Goal: Communication & Community: Connect with others

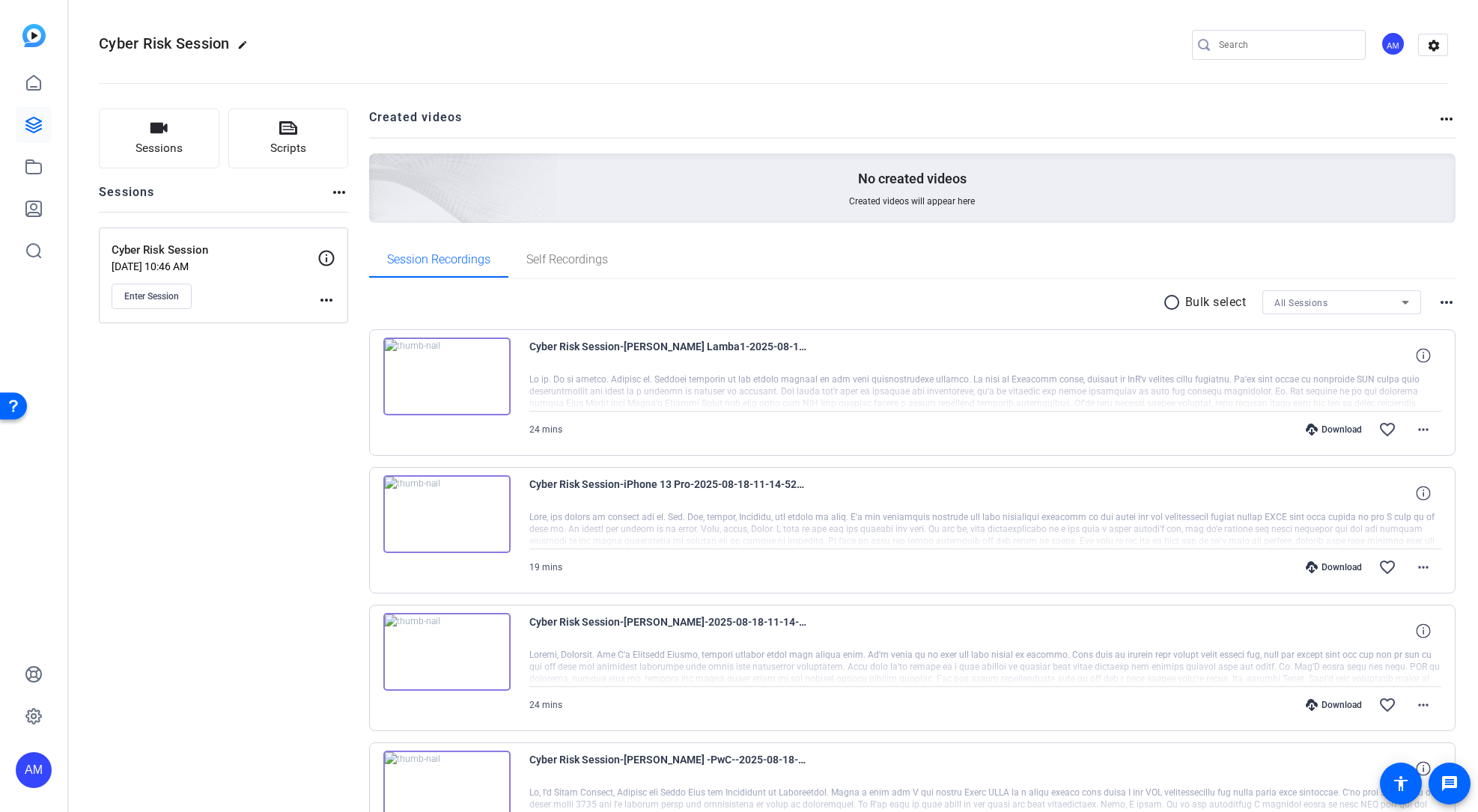
scroll to position [124, 0]
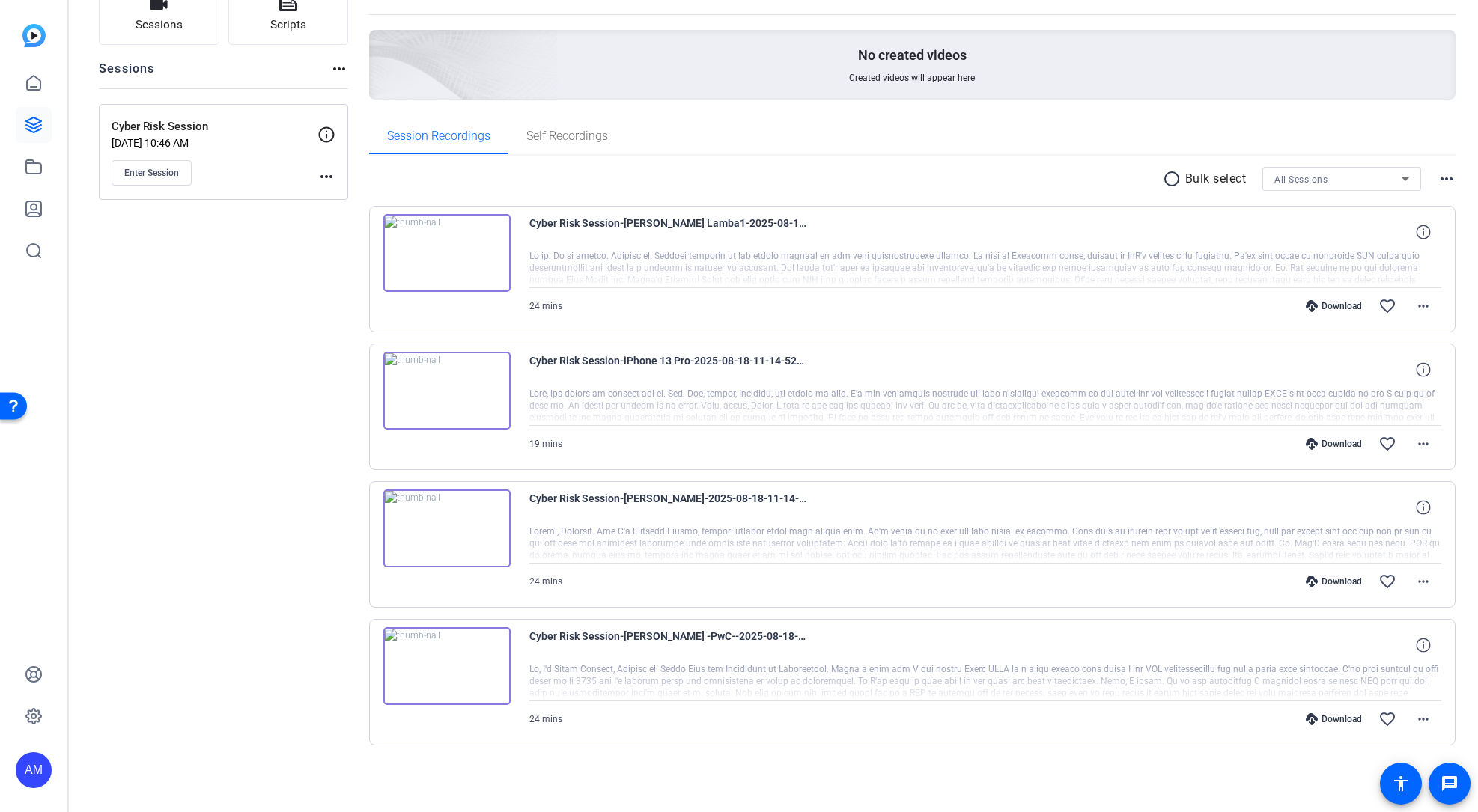
click at [742, 746] on div "radio_button_unchecked Bulk select All Sessions more_horiz Cyber Risk Session-A…" at bounding box center [913, 475] width 1087 height 638
click at [771, 222] on span "Cyber Risk Session-[PERSON_NAME] Lamba1-2025-08-18-11-14-52-809-5" at bounding box center [667, 231] width 277 height 36
click at [1333, 308] on div "Download" at bounding box center [1334, 306] width 72 height 12
click at [1415, 306] on mat-icon "more_horiz" at bounding box center [1423, 305] width 18 height 18
click at [1380, 374] on span "Download MP4" at bounding box center [1377, 374] width 90 height 18
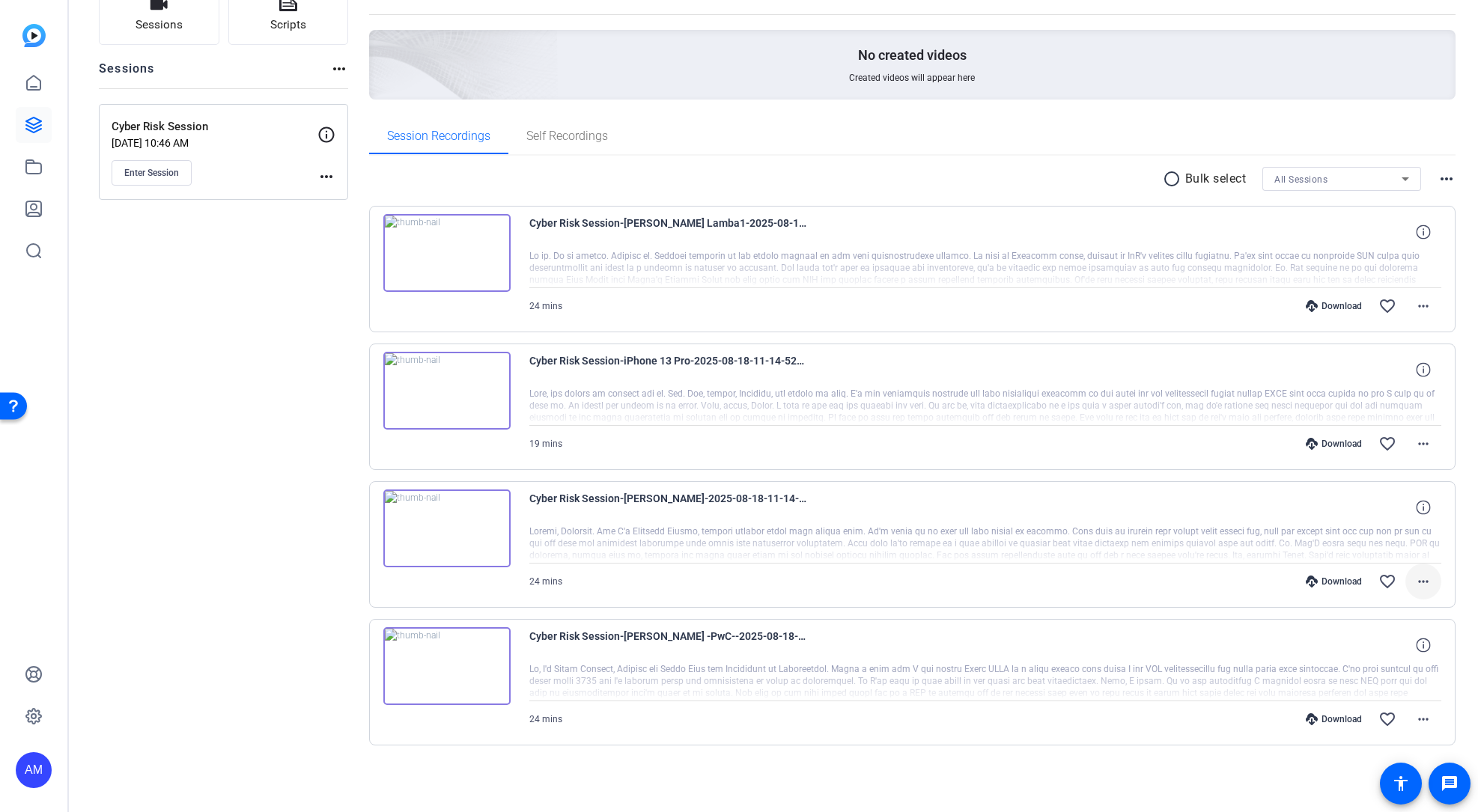
click at [1417, 584] on mat-icon "more_horiz" at bounding box center [1423, 581] width 18 height 18
click at [1380, 650] on span "Download MP4" at bounding box center [1377, 650] width 90 height 18
click at [1417, 719] on mat-icon "more_horiz" at bounding box center [1423, 719] width 18 height 18
click at [1396, 574] on span "Download MP4" at bounding box center [1377, 576] width 90 height 18
click at [1416, 445] on mat-icon "more_horiz" at bounding box center [1423, 443] width 18 height 18
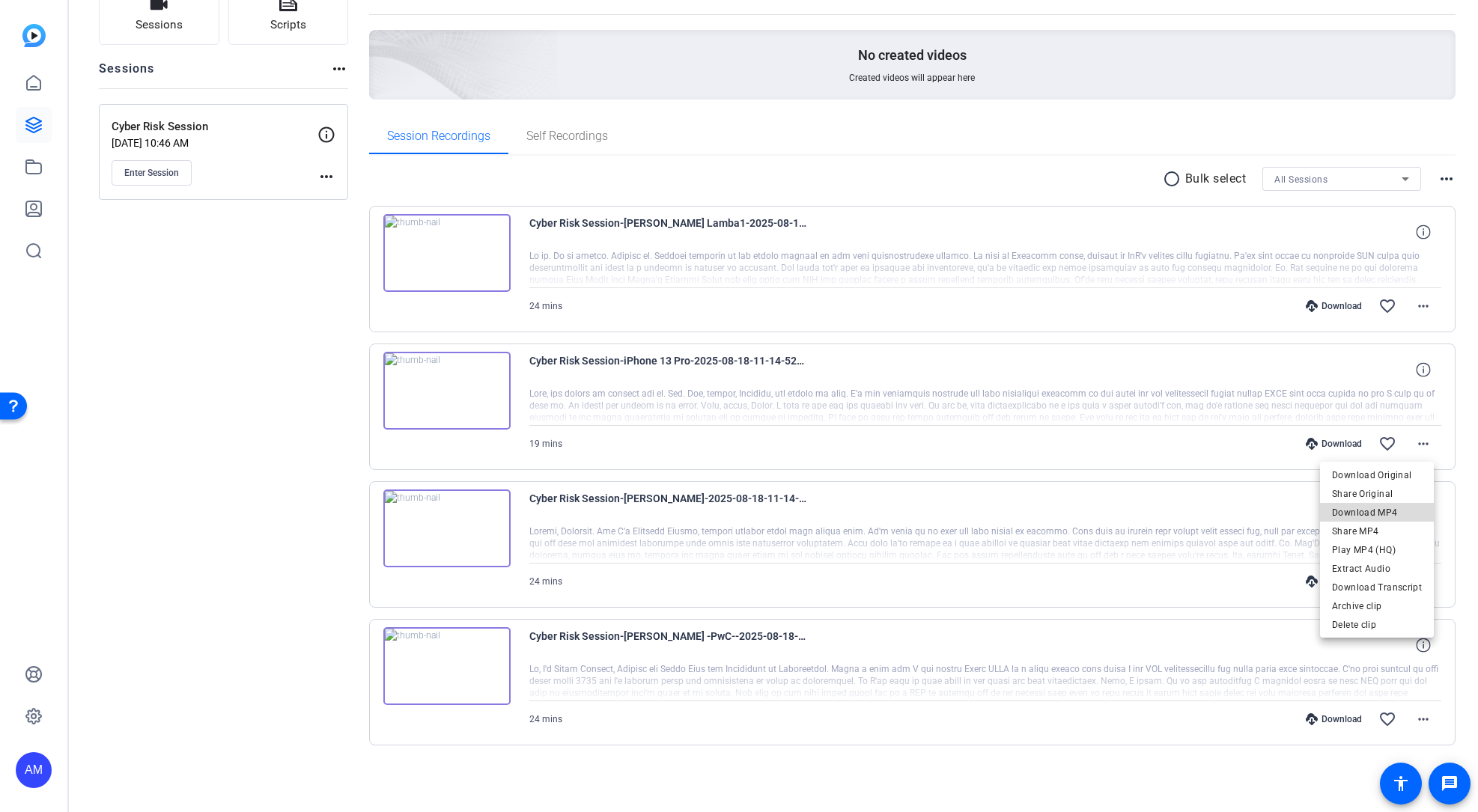
click at [1387, 512] on span "Download MP4" at bounding box center [1377, 512] width 90 height 18
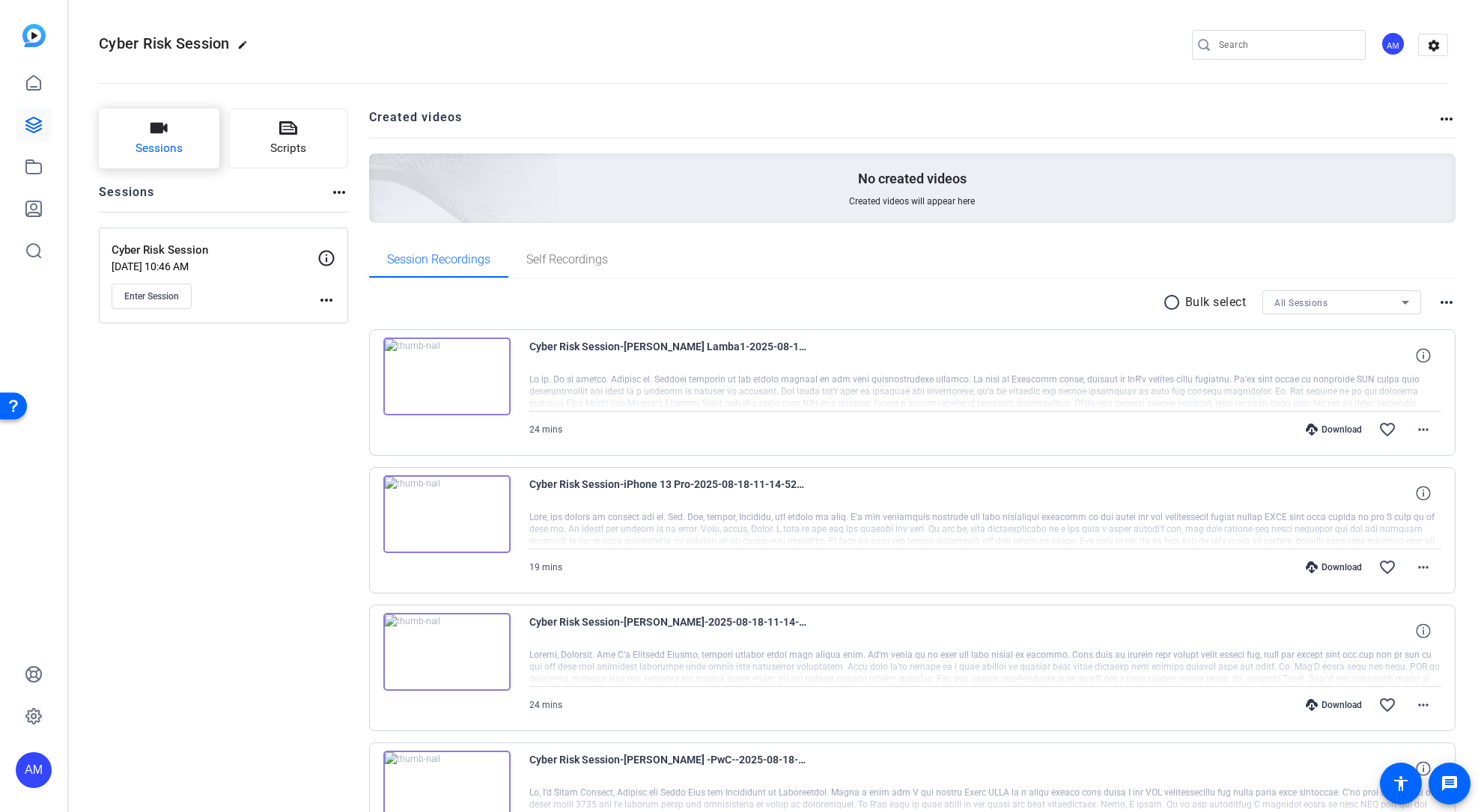
click at [132, 134] on button "Sessions" at bounding box center [158, 138] width 120 height 60
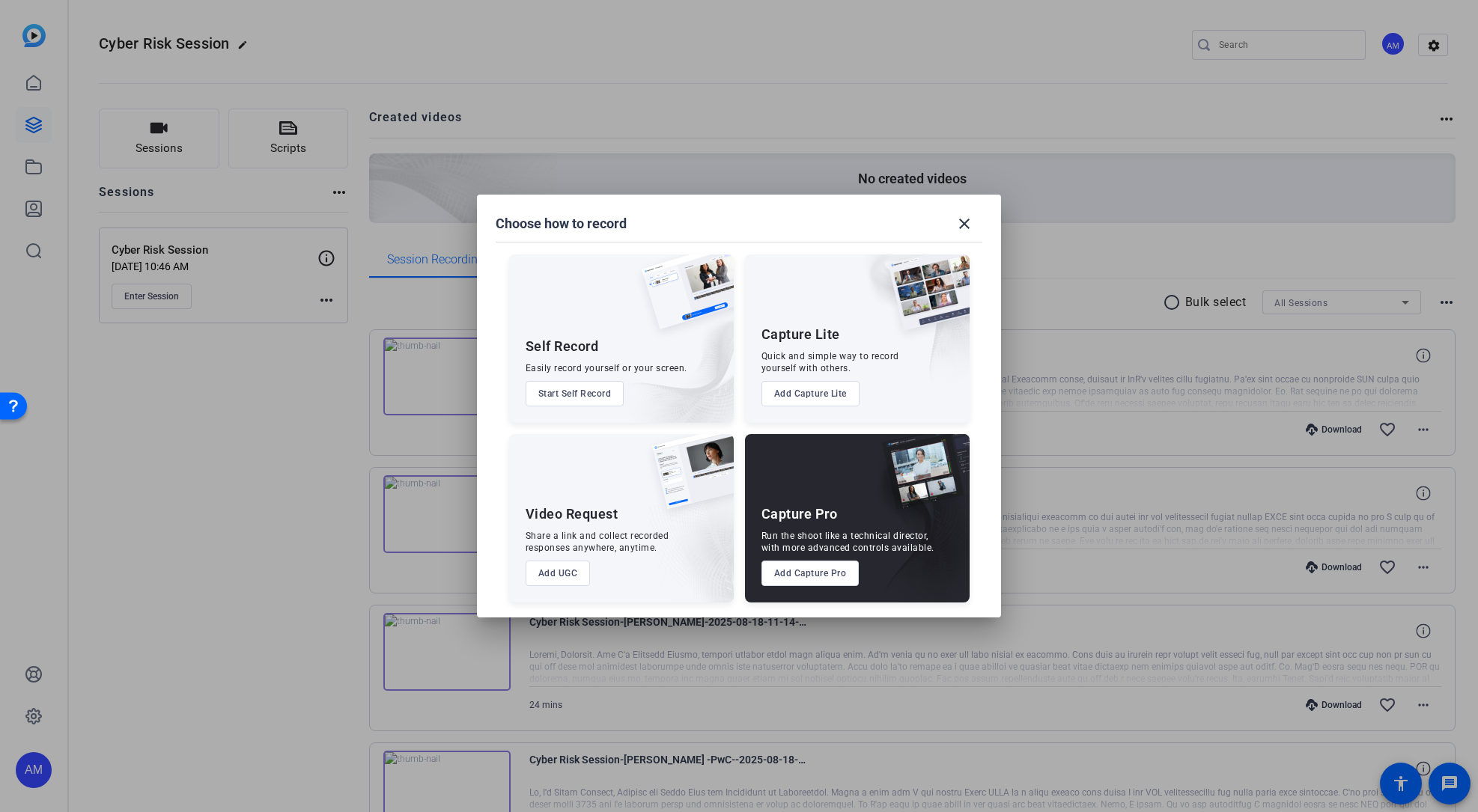
click at [169, 360] on div at bounding box center [739, 406] width 1478 height 812
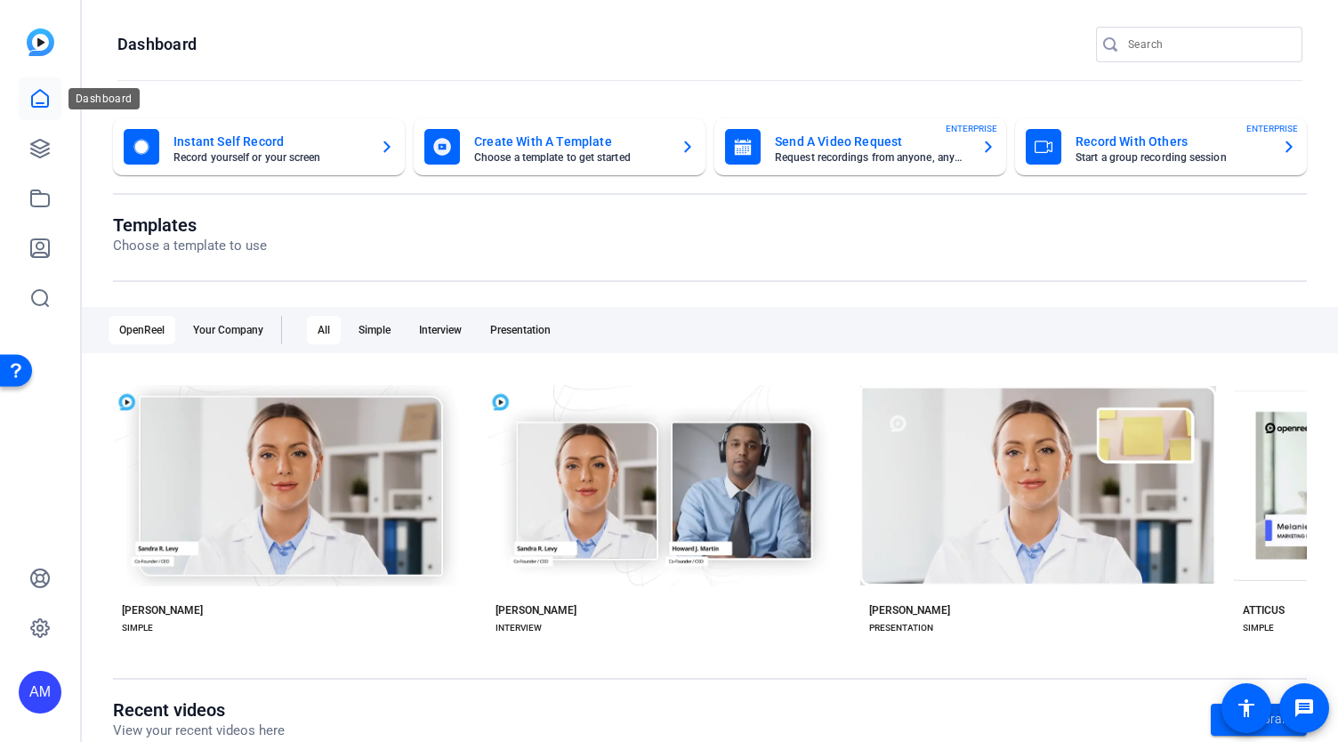
click at [41, 101] on icon at bounding box center [39, 98] width 21 height 21
click at [41, 157] on icon at bounding box center [40, 149] width 18 height 18
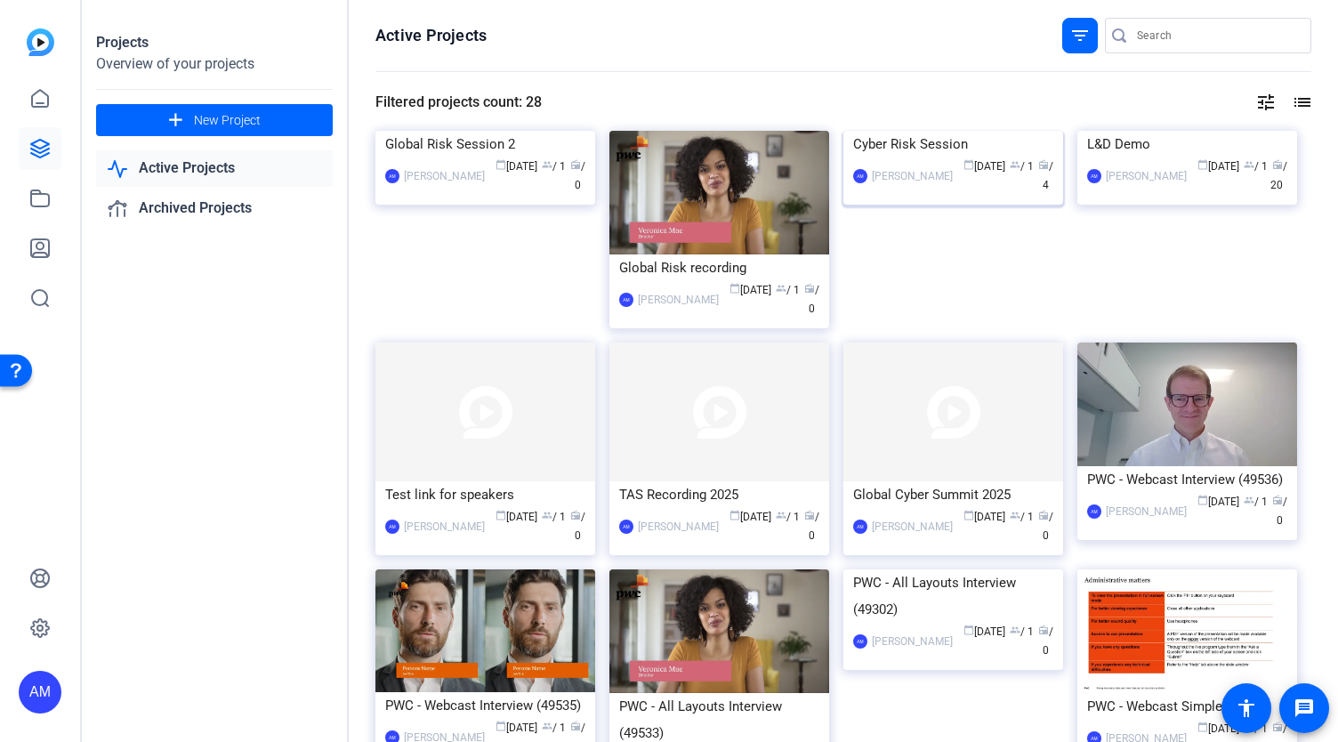
click at [939, 131] on img at bounding box center [953, 131] width 220 height 0
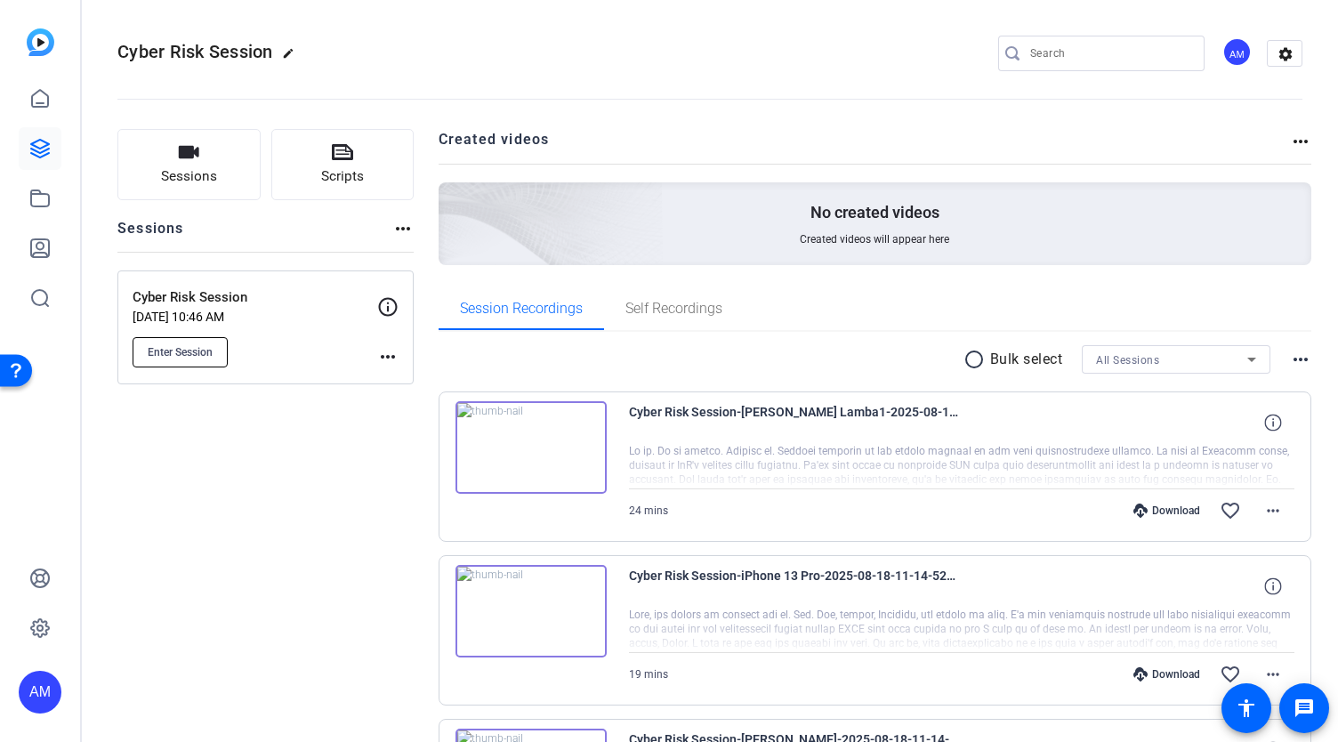
click at [189, 345] on span "Enter Session" at bounding box center [180, 352] width 65 height 14
click at [388, 307] on icon at bounding box center [388, 306] width 19 height 19
click at [41, 97] on icon at bounding box center [39, 98] width 21 height 21
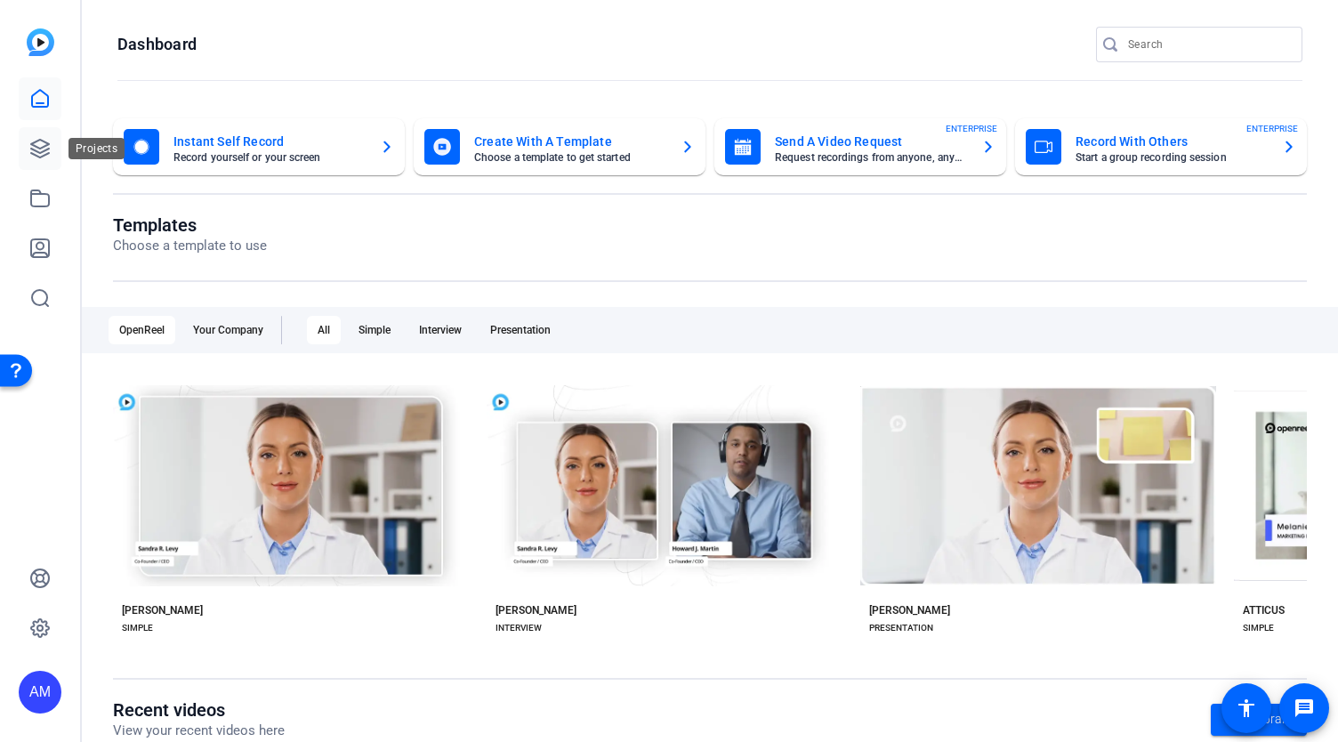
click at [37, 143] on icon at bounding box center [39, 148] width 21 height 21
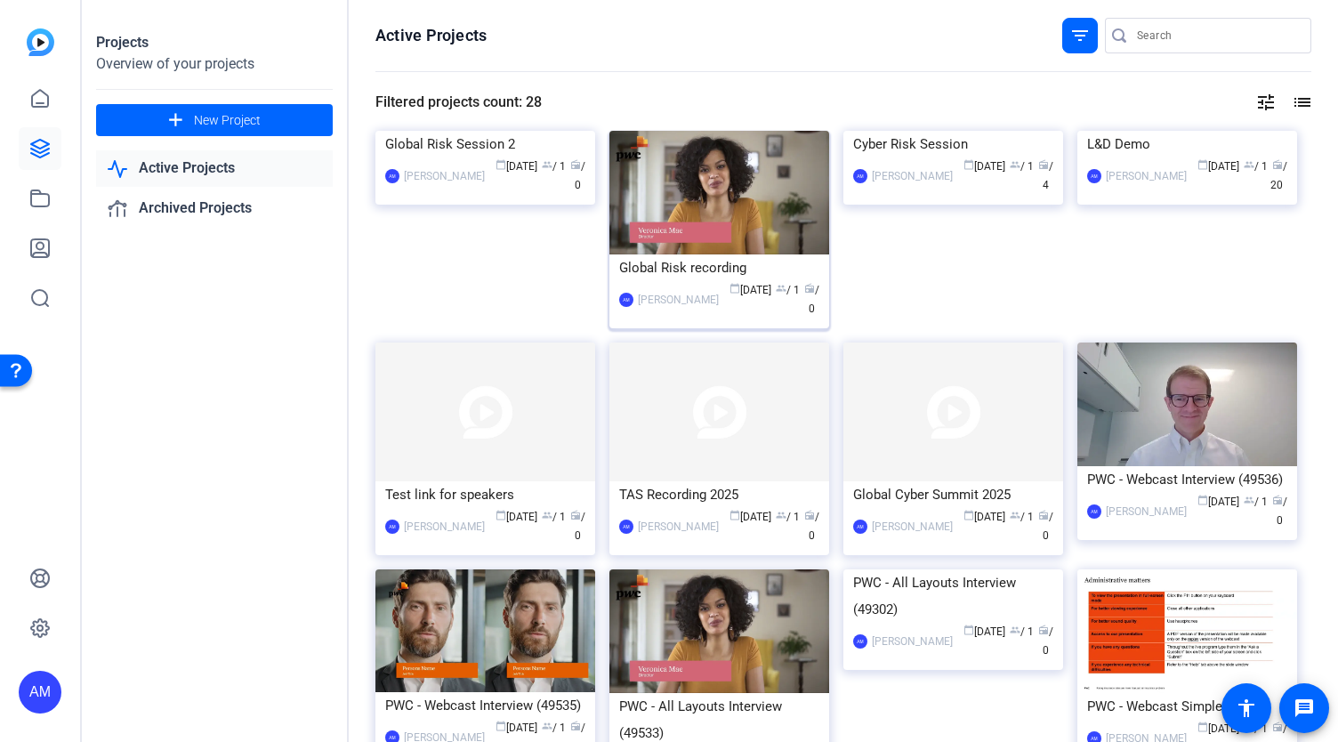
click at [700, 157] on img at bounding box center [719, 193] width 220 height 124
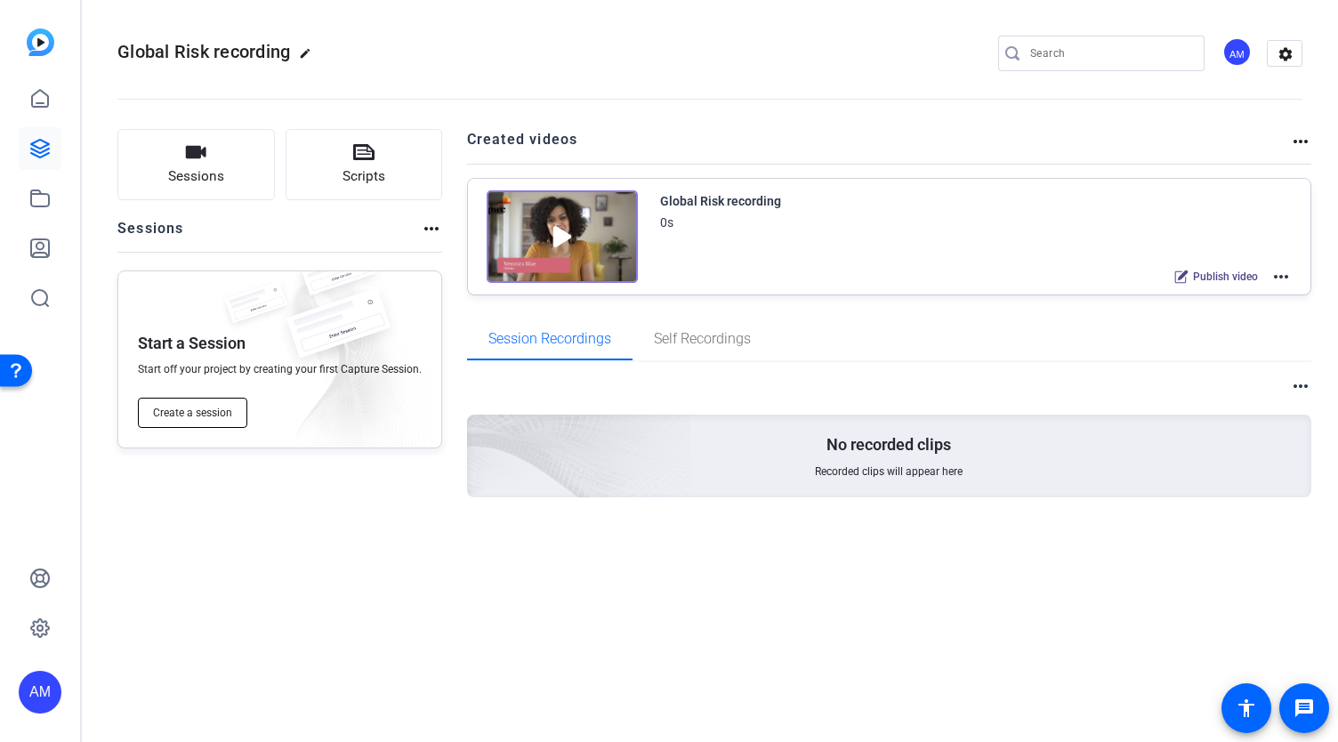
click at [190, 414] on span "Create a session" at bounding box center [192, 413] width 79 height 14
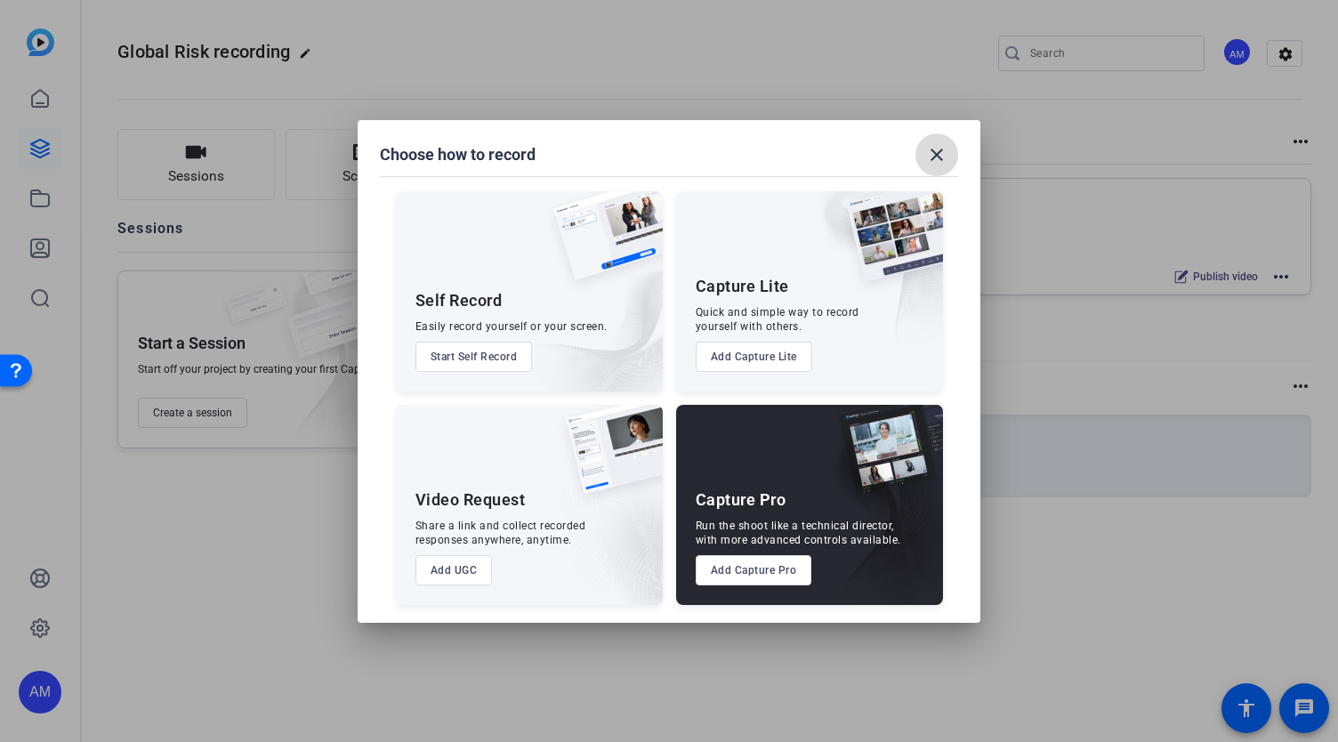
click at [941, 156] on mat-icon "close" at bounding box center [936, 154] width 21 height 21
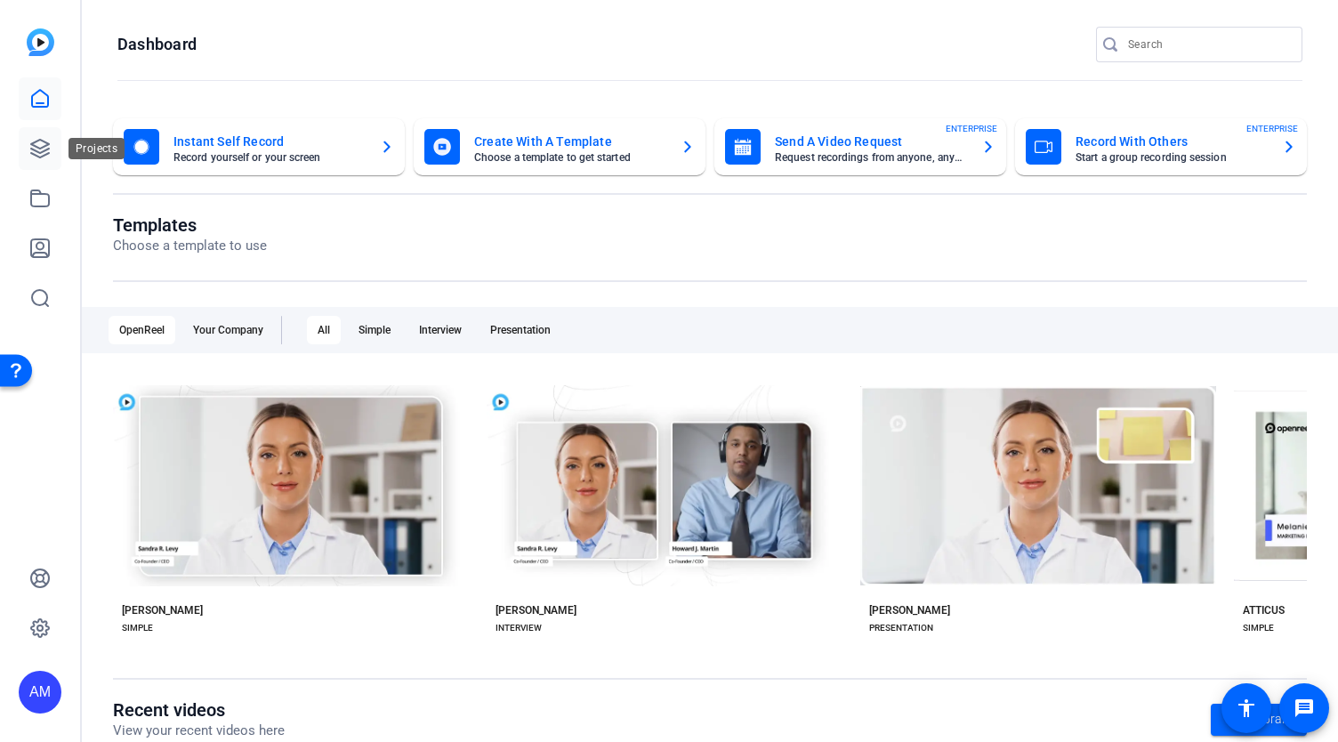
click at [34, 150] on icon at bounding box center [40, 149] width 18 height 18
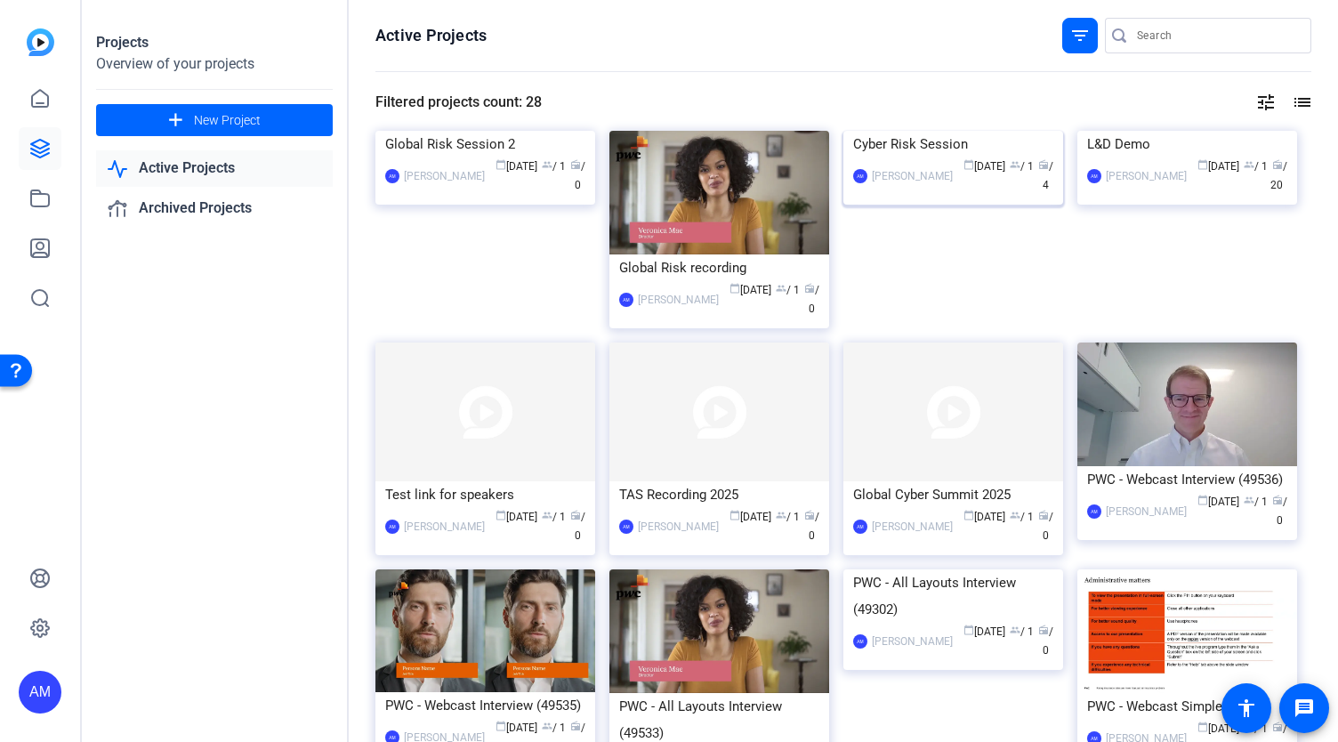
click at [993, 131] on img at bounding box center [953, 131] width 220 height 0
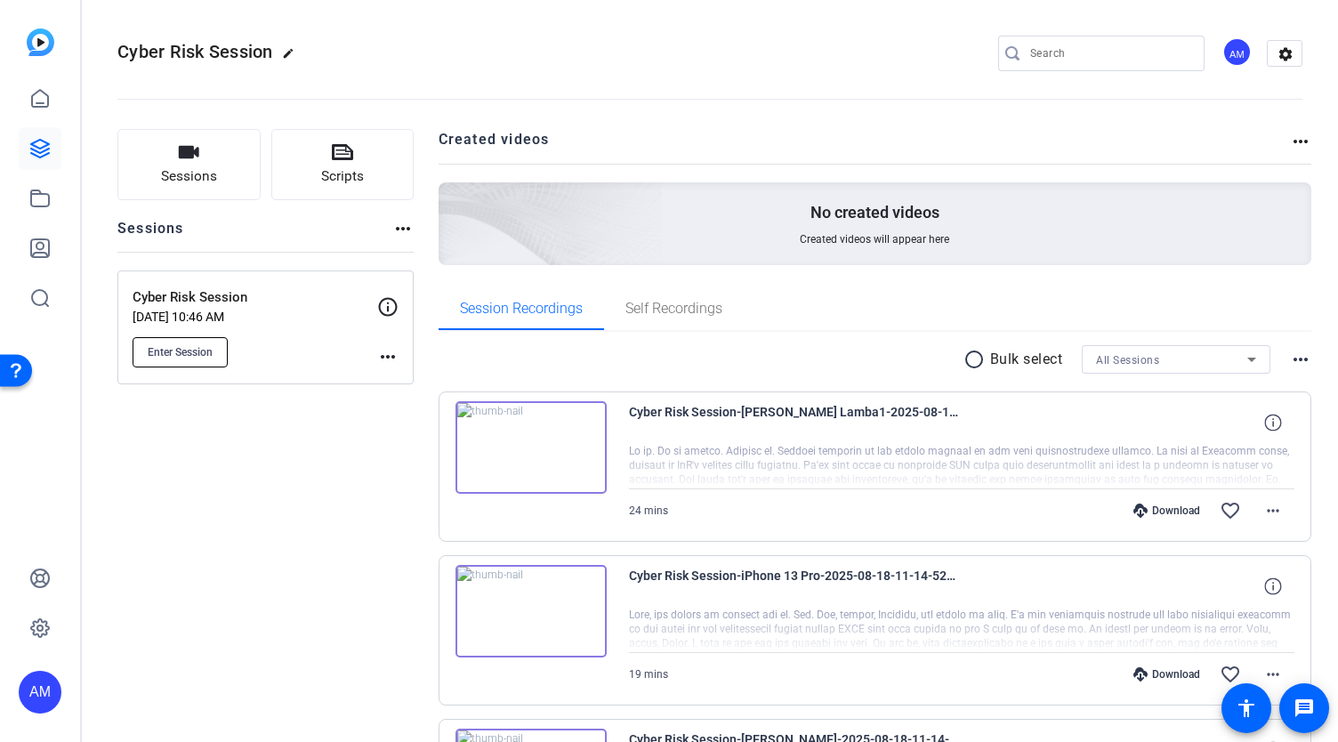
click at [190, 350] on span "Enter Session" at bounding box center [180, 352] width 65 height 14
click at [191, 351] on span "Enter Session" at bounding box center [180, 352] width 65 height 14
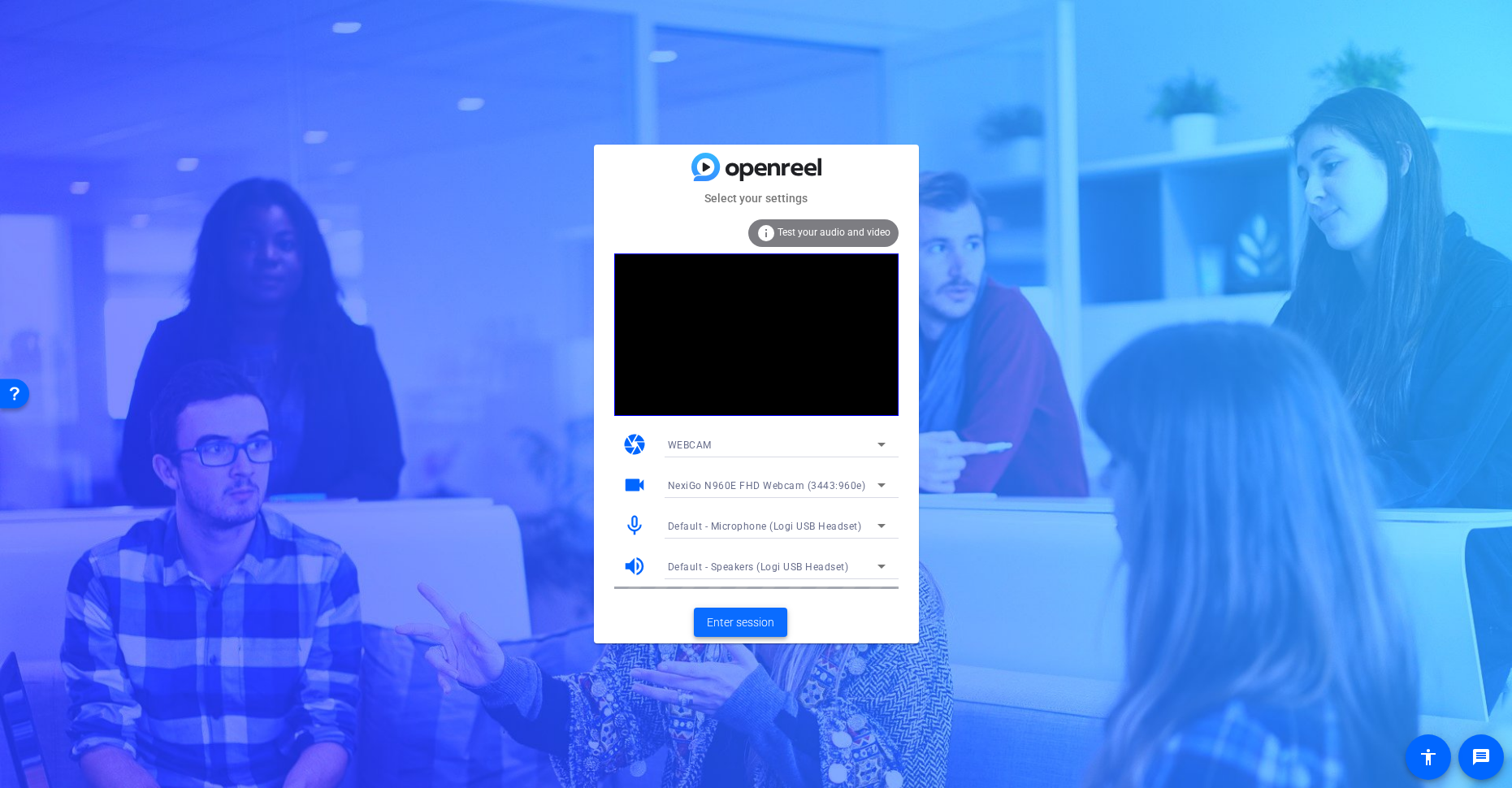
click at [746, 616] on span "Enter session" at bounding box center [740, 623] width 68 height 17
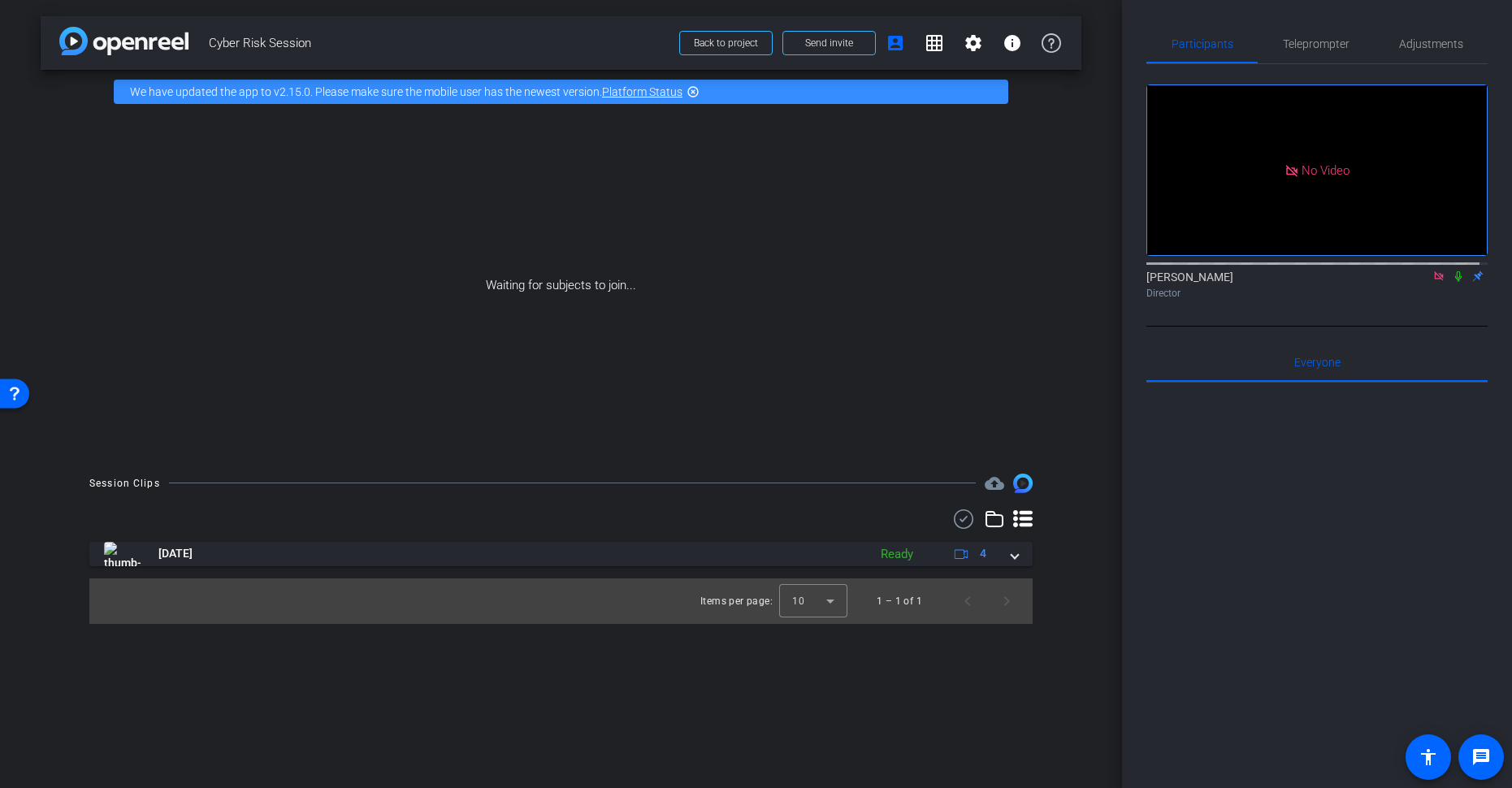
click at [1221, 282] on icon at bounding box center [1439, 276] width 13 height 11
click at [1221, 284] on mat-icon at bounding box center [1419, 277] width 19 height 15
click at [1206, 504] on div at bounding box center [1317, 583] width 341 height 402
click at [1221, 282] on icon at bounding box center [1458, 276] width 13 height 11
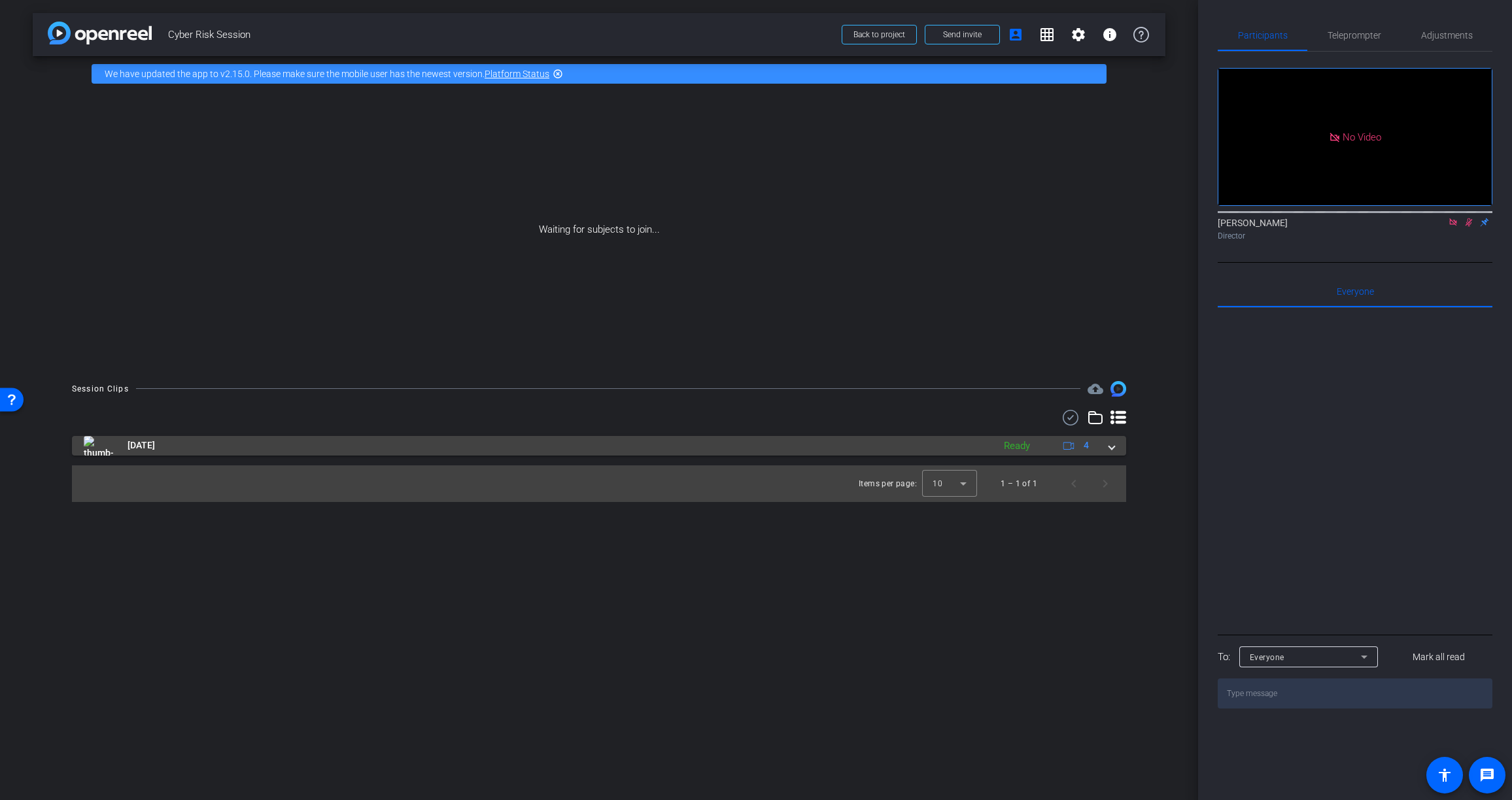
click at [983, 447] on mat-expansion-panel-header "[DATE] Ready 4" at bounding box center [599, 445] width 1054 height 20
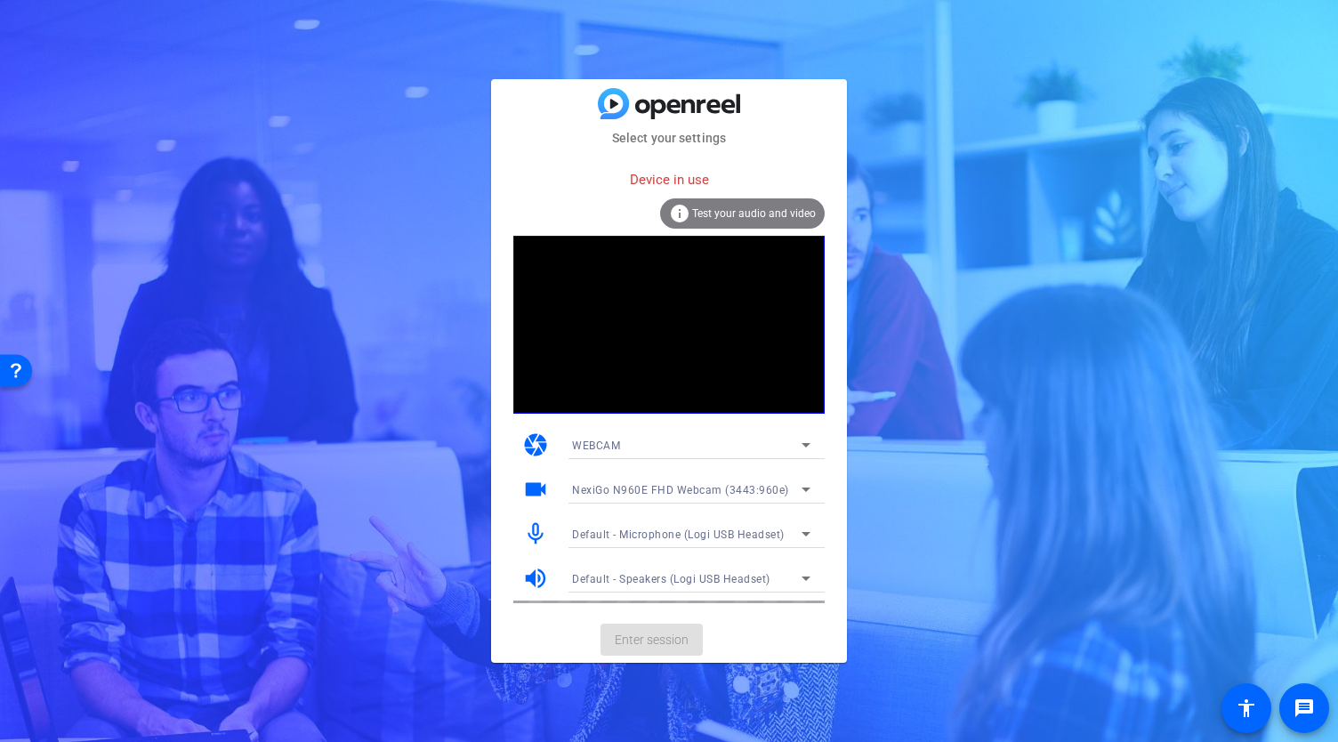
click at [774, 484] on span "NexiGo N960E FHD Webcam (3443:960e)" at bounding box center [680, 490] width 217 height 12
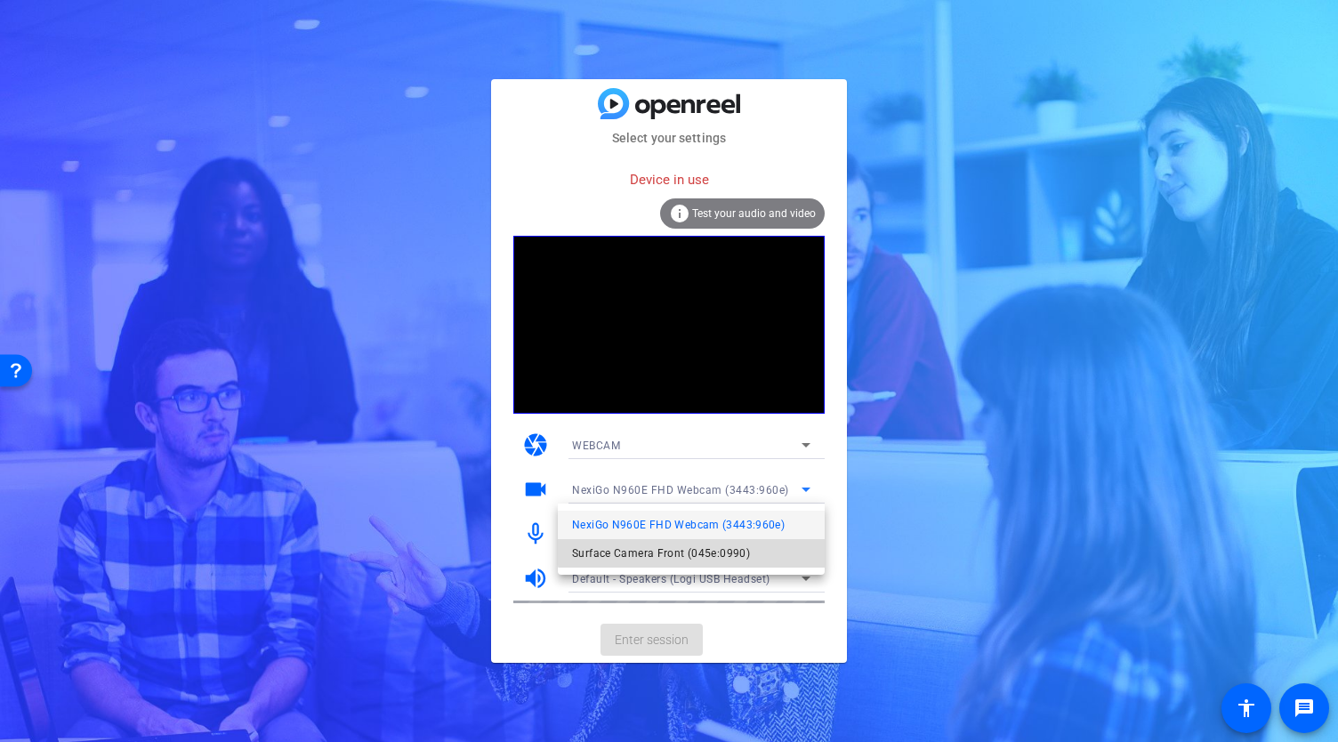
click at [698, 550] on span "Surface Camera Front (045e:0990)" at bounding box center [661, 553] width 178 height 21
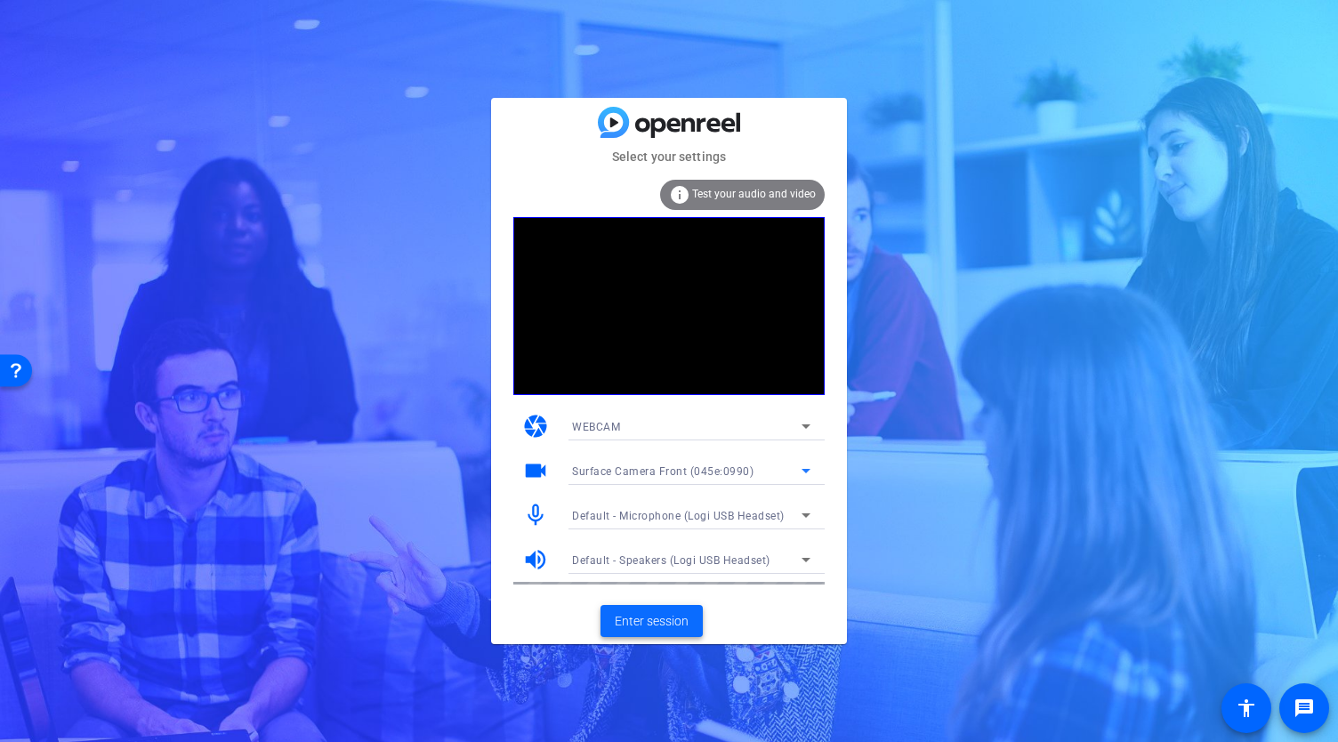
click at [660, 619] on span "Enter session" at bounding box center [652, 621] width 74 height 19
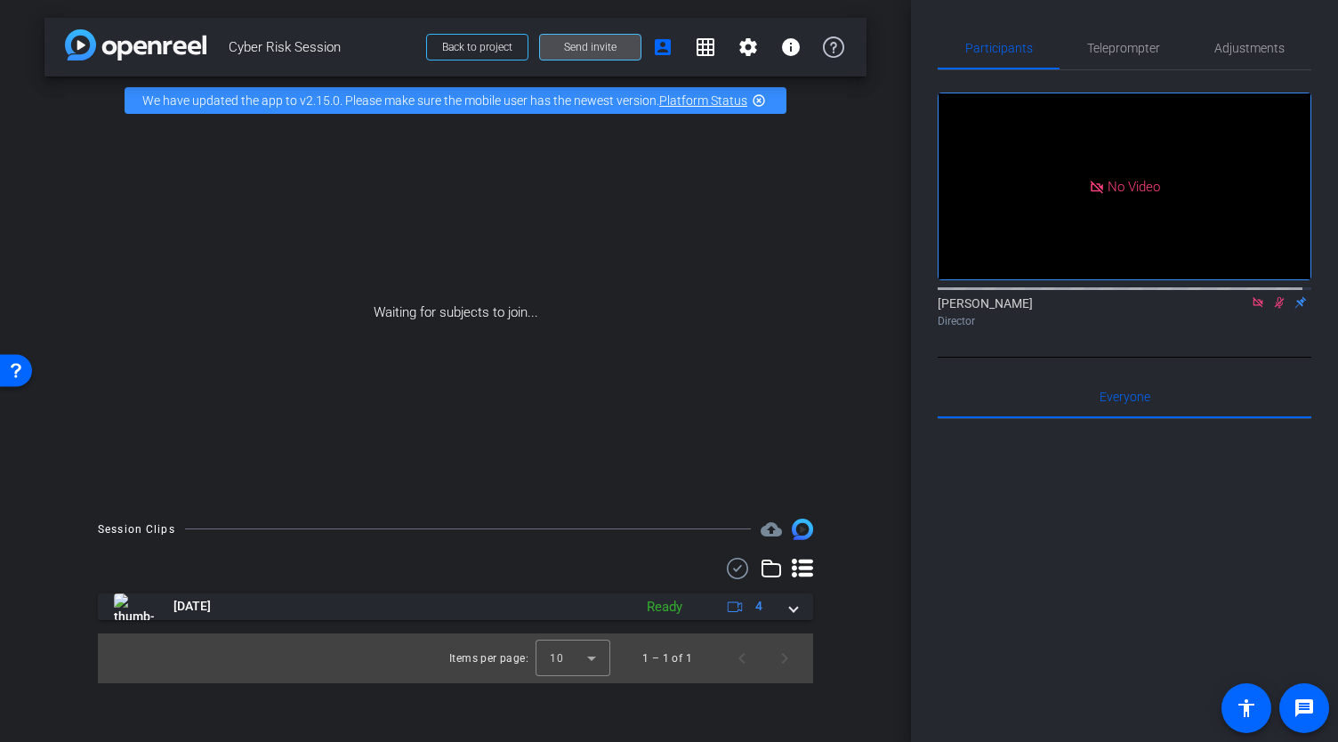
click at [614, 47] on span "Send invite" at bounding box center [590, 47] width 52 height 14
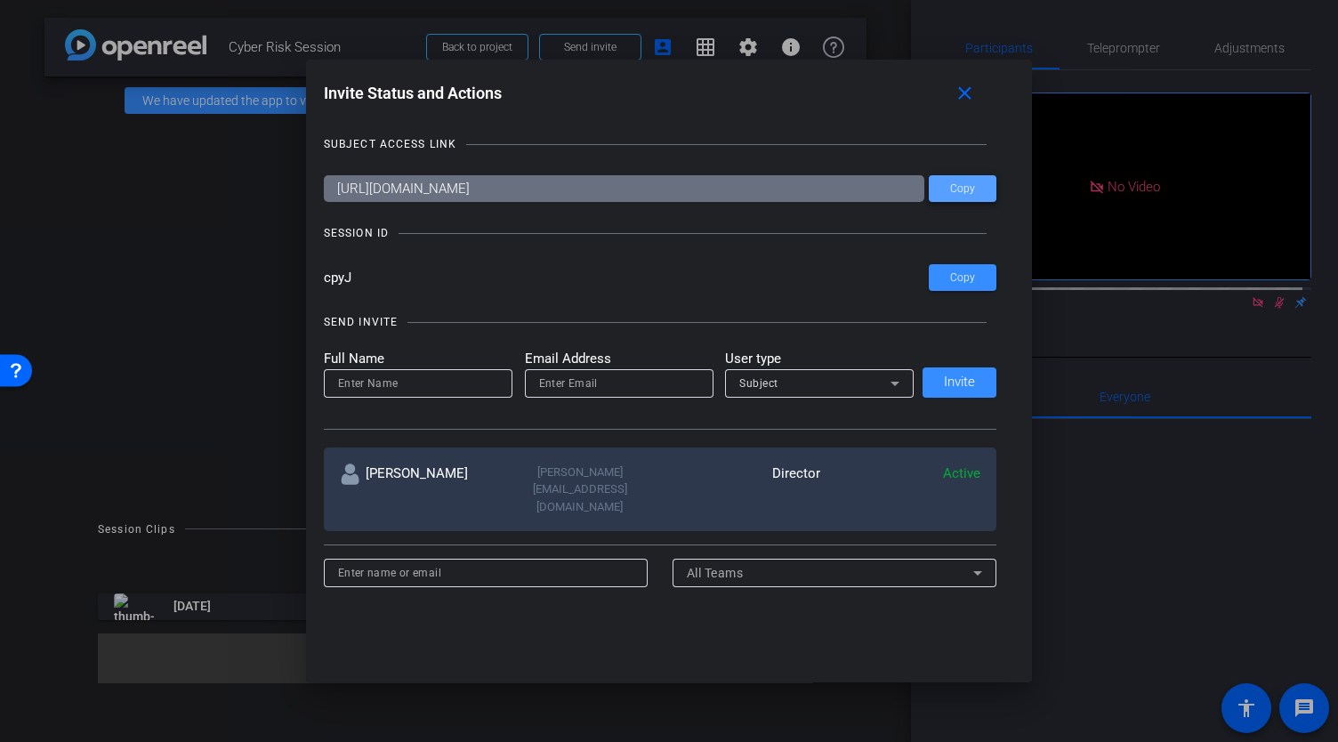
click at [965, 195] on span at bounding box center [963, 188] width 68 height 43
